Goal: Check status: Check status

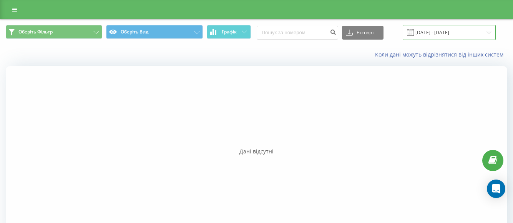
click at [439, 31] on input "16.09.2025 - 17.09.2025" at bounding box center [449, 32] width 93 height 15
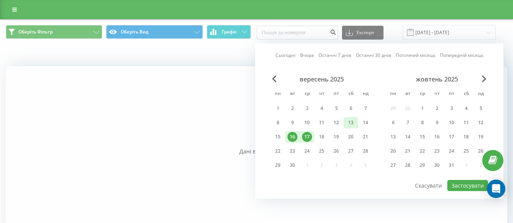
click at [350, 124] on div "13" at bounding box center [351, 123] width 10 height 10
click at [278, 136] on div "15" at bounding box center [278, 137] width 10 height 10
click at [335, 117] on div "12" at bounding box center [336, 123] width 15 height 12
click at [274, 136] on div "15" at bounding box center [278, 137] width 10 height 10
click at [337, 138] on div "19" at bounding box center [336, 137] width 10 height 10
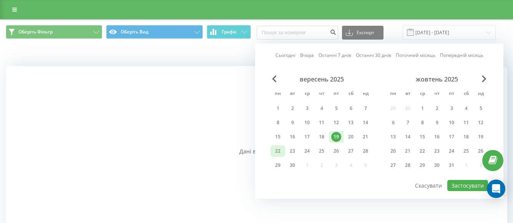
click at [279, 152] on div "22" at bounding box center [278, 151] width 10 height 10
click at [460, 184] on button "Застосувати" at bounding box center [467, 185] width 41 height 11
type input "[DATE] - [DATE]"
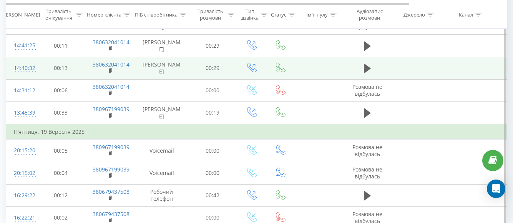
scroll to position [459, 0]
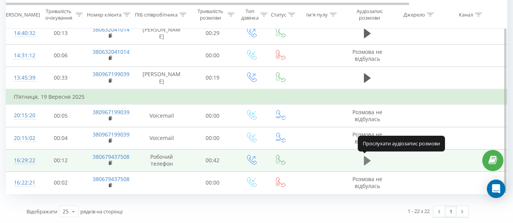
click at [363, 159] on button at bounding box center [368, 161] width 12 height 12
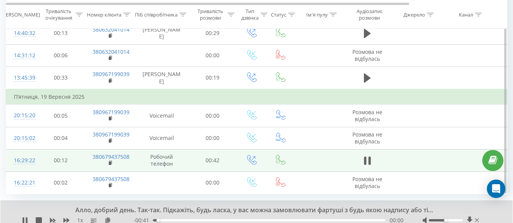
click at [446, 218] on div at bounding box center [452, 220] width 58 height 8
drag, startPoint x: 442, startPoint y: 220, endPoint x: 474, endPoint y: 223, distance: 31.6
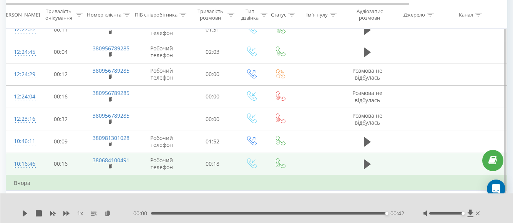
scroll to position [113, 0]
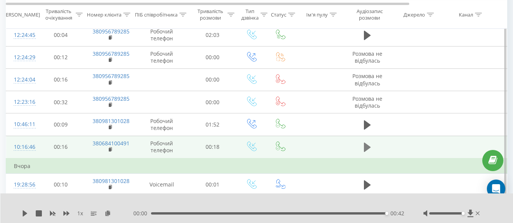
click at [362, 145] on button at bounding box center [368, 147] width 12 height 12
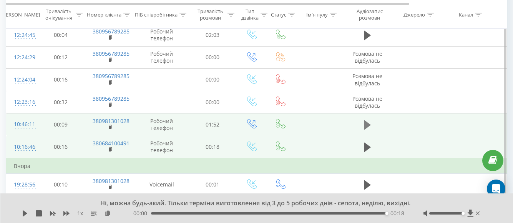
click at [372, 126] on button at bounding box center [368, 125] width 12 height 12
